Goal: Task Accomplishment & Management: Manage account settings

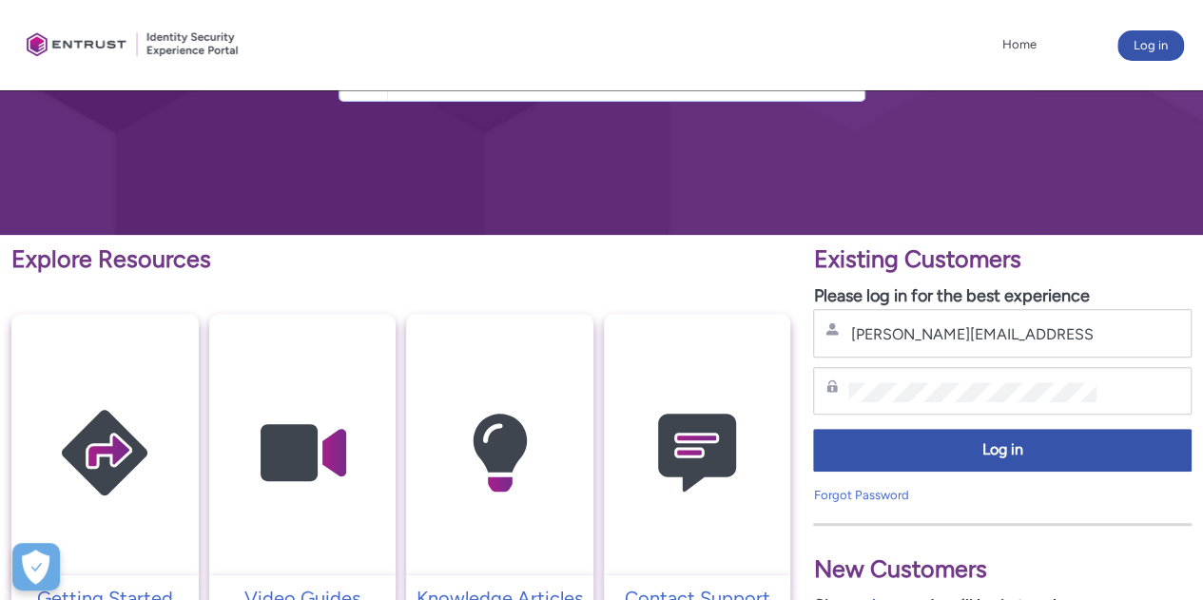
scroll to position [186, 0]
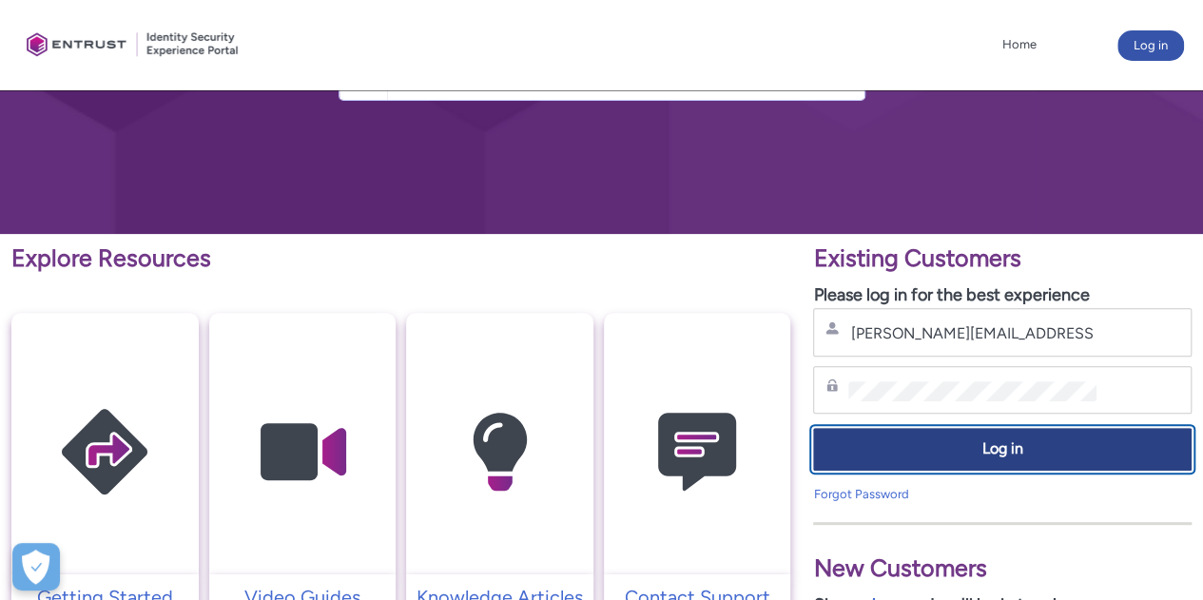
click at [1000, 446] on span "Log in" at bounding box center [1002, 449] width 354 height 22
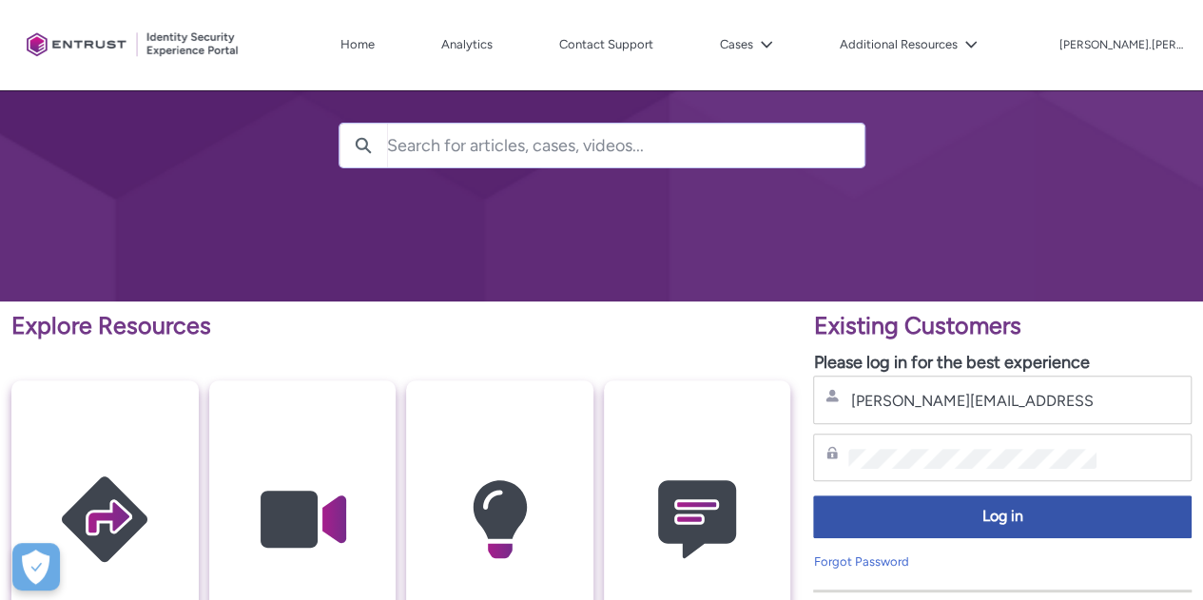
scroll to position [131, 0]
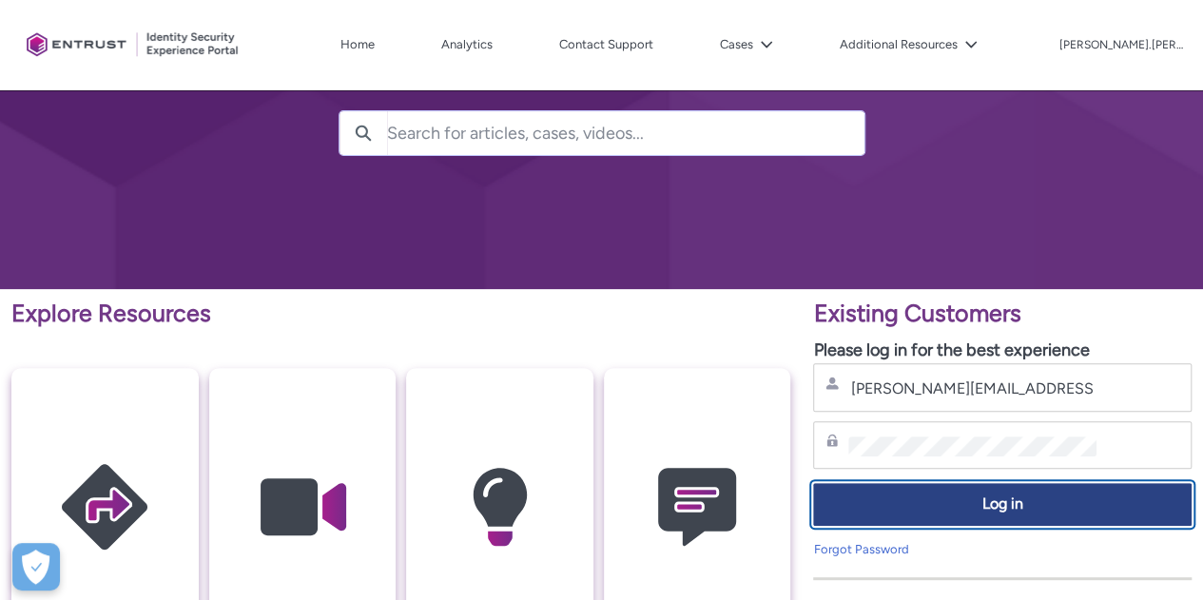
click at [947, 509] on span "Log in" at bounding box center [1002, 505] width 354 height 22
